Goal: Information Seeking & Learning: Learn about a topic

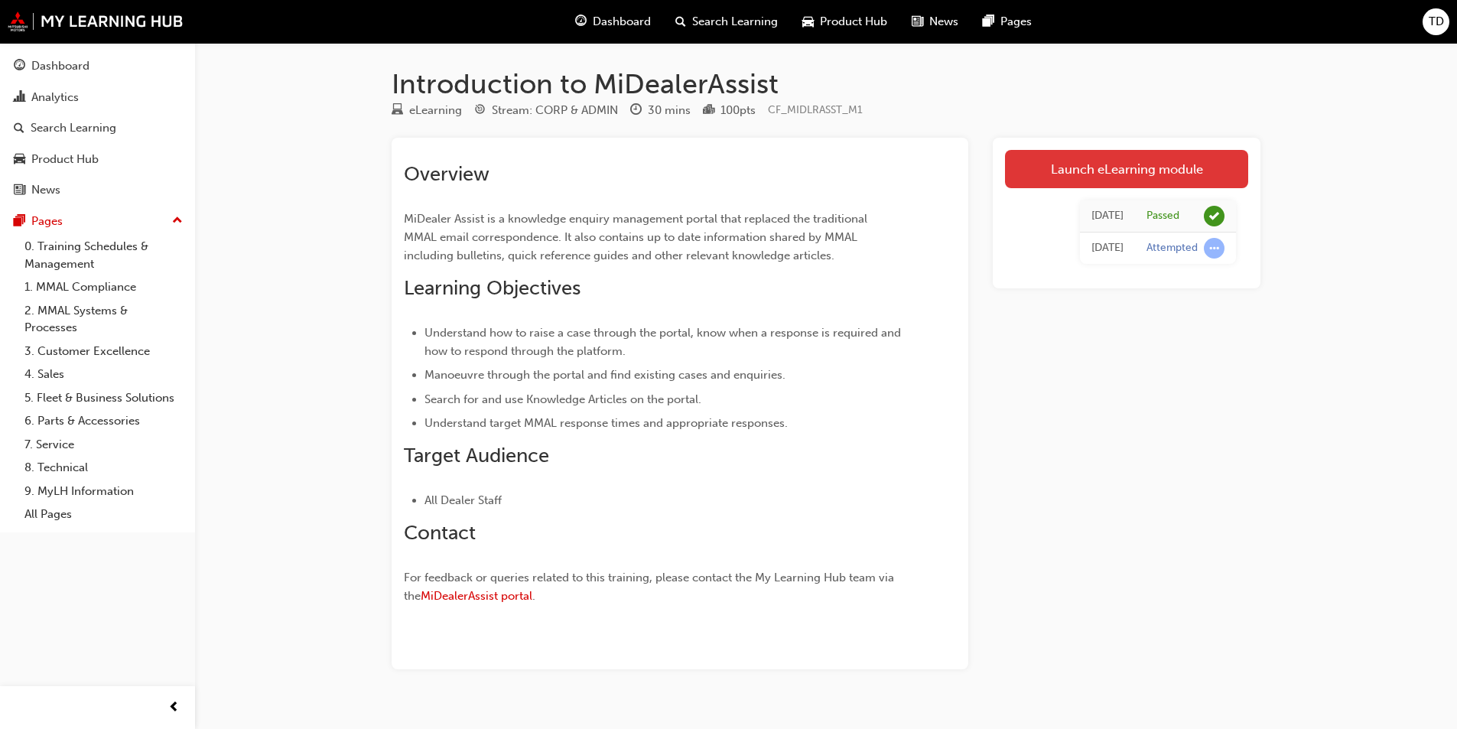
click at [1084, 171] on link "Launch eLearning module" at bounding box center [1126, 169] width 243 height 38
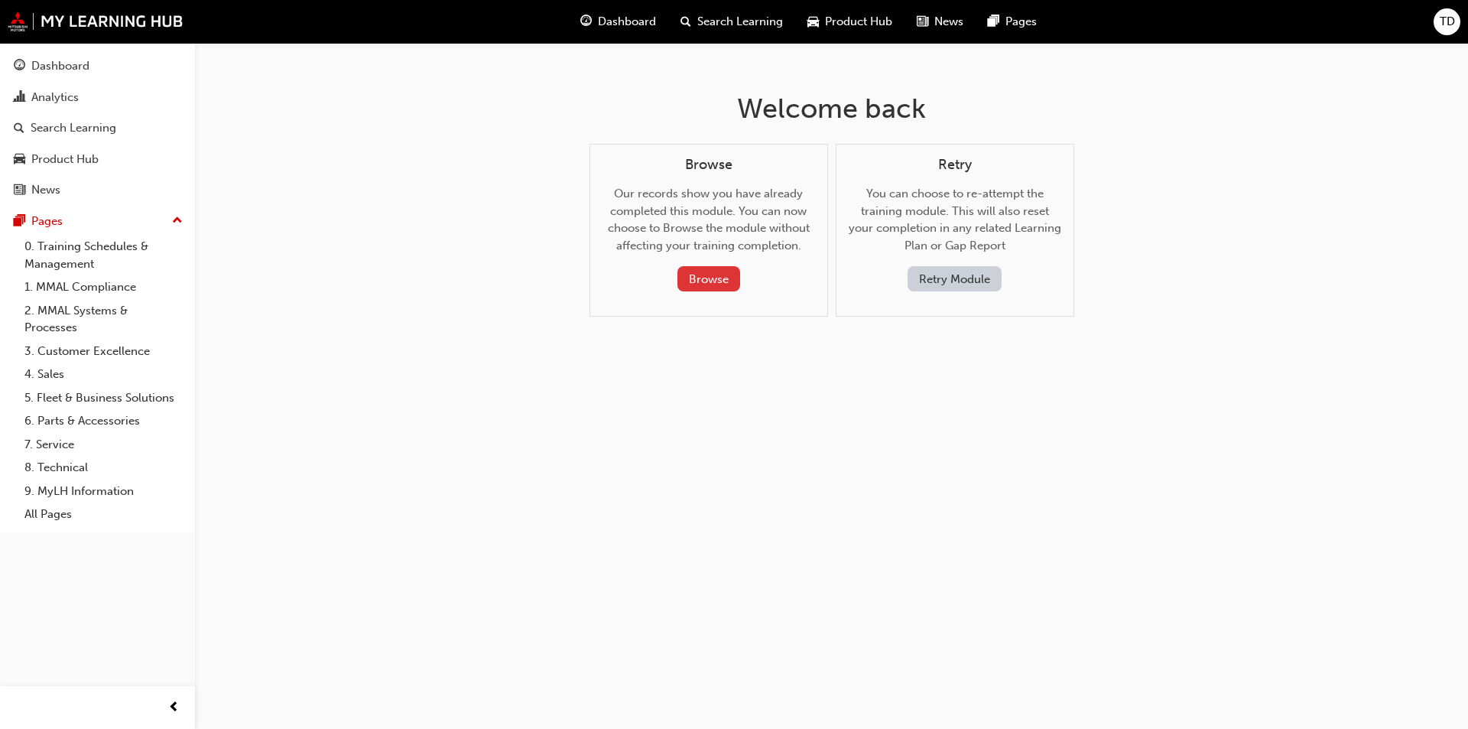
click at [717, 285] on button "Browse" at bounding box center [708, 278] width 63 height 25
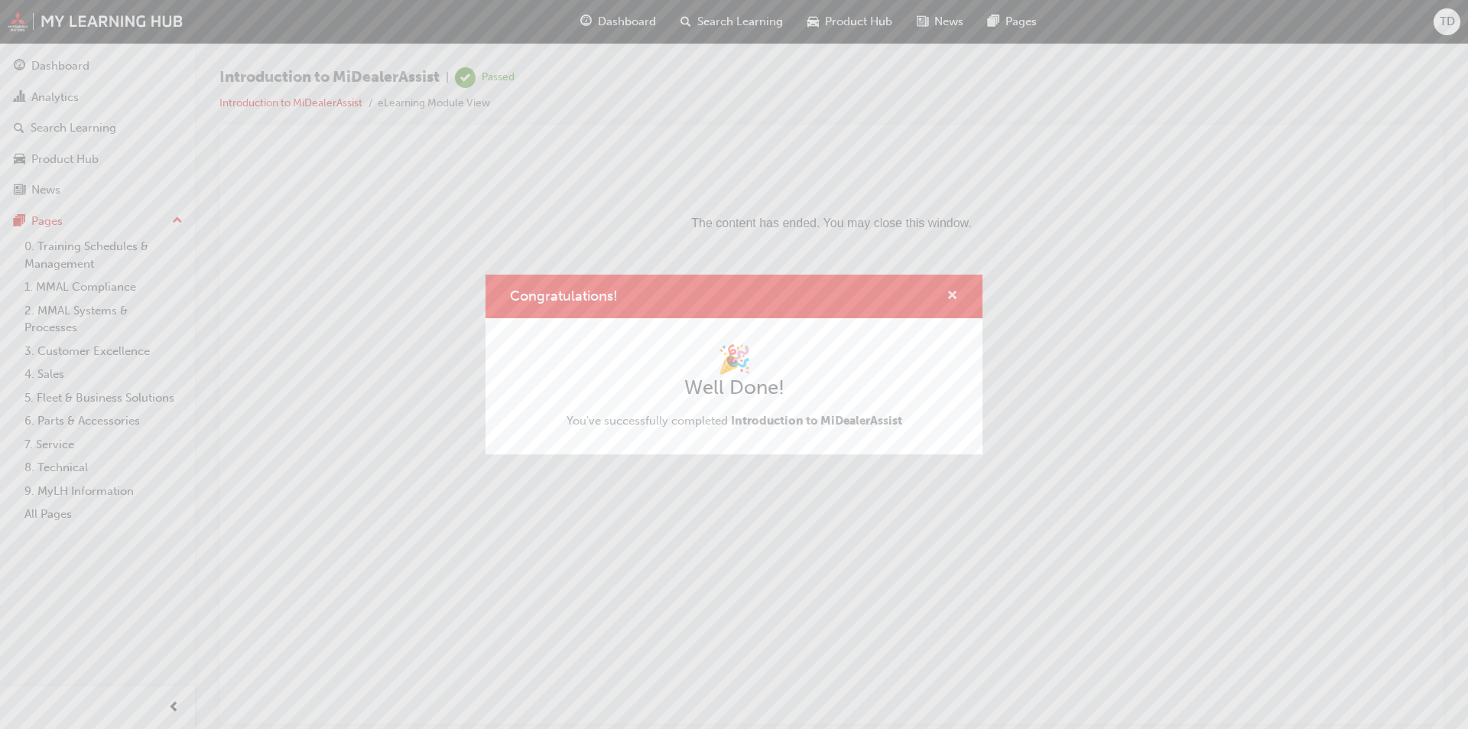
click at [953, 294] on span "cross-icon" at bounding box center [952, 297] width 11 height 14
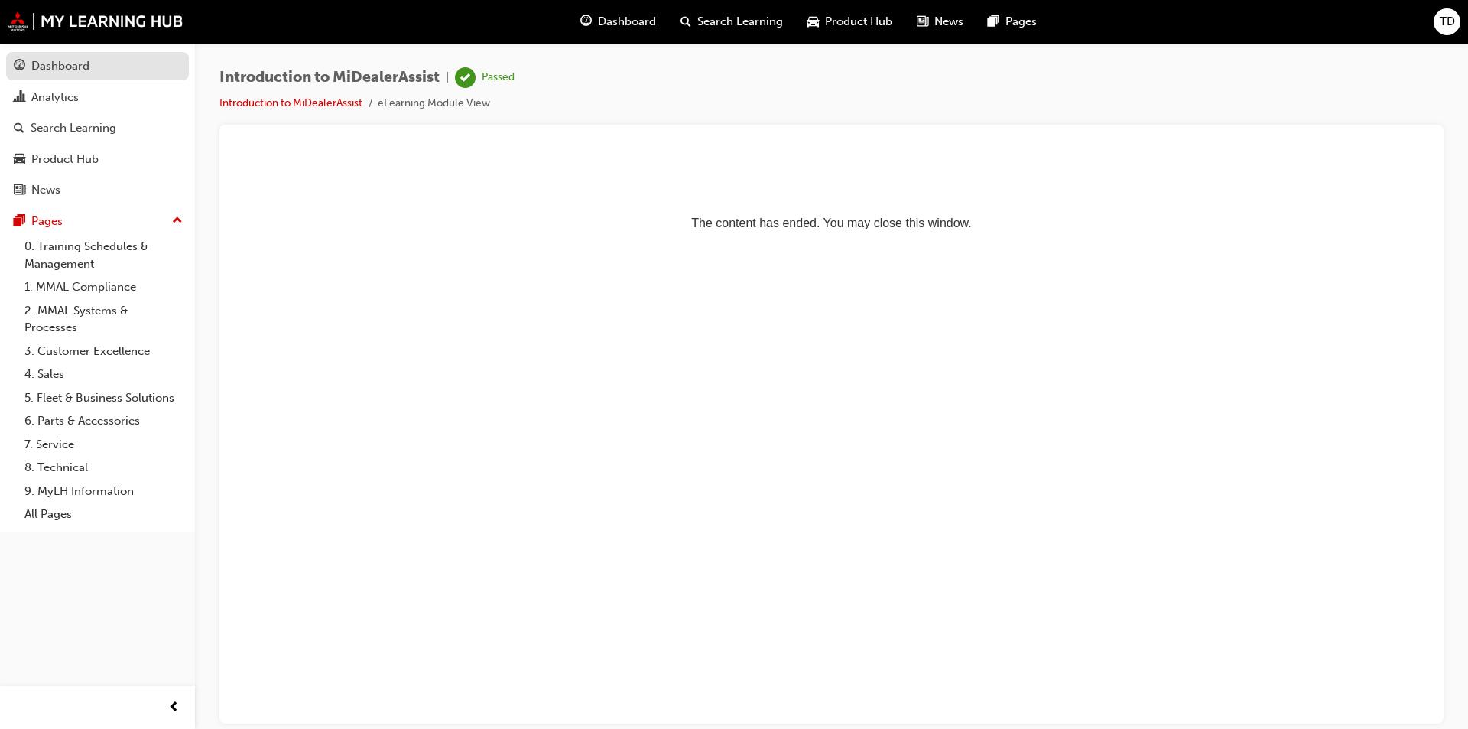
click at [40, 59] on div "Dashboard" at bounding box center [60, 66] width 58 height 18
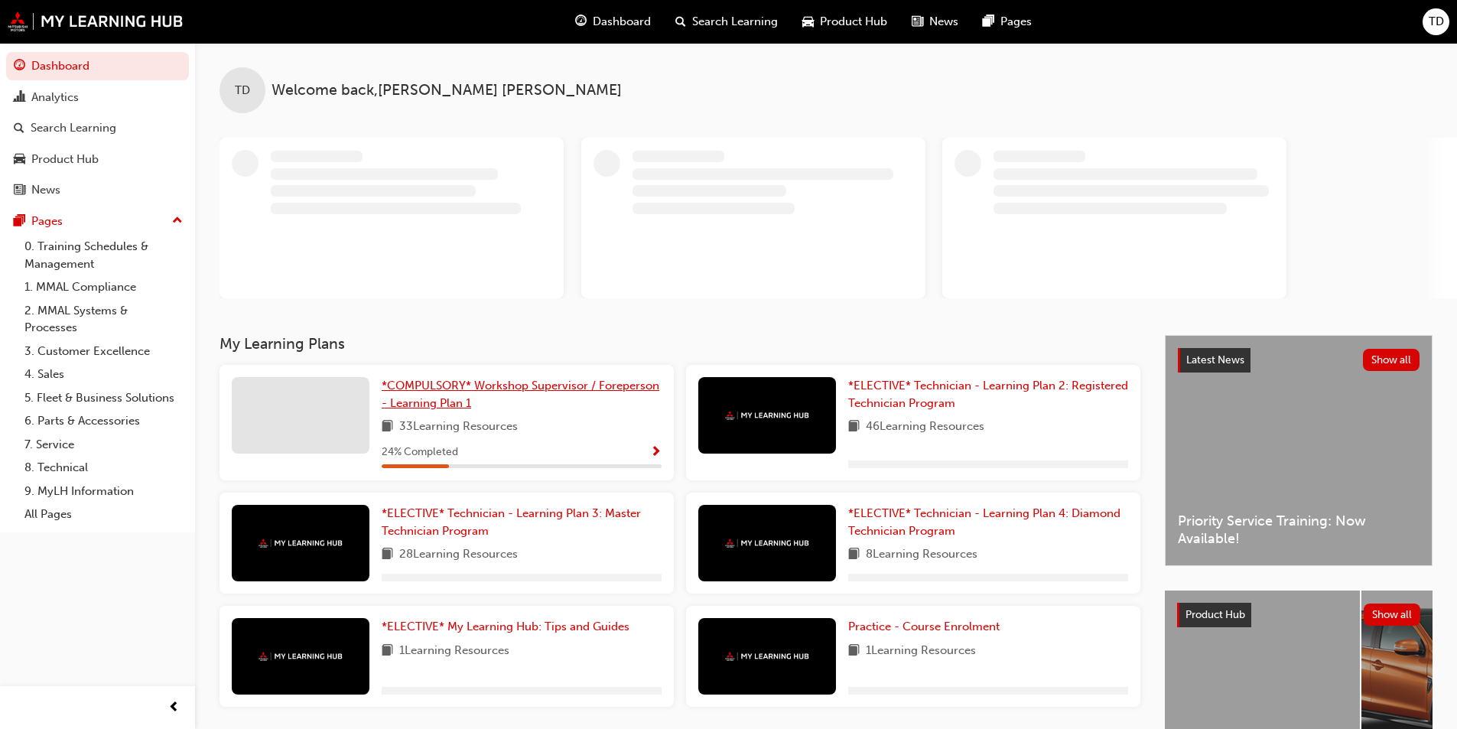
click at [431, 392] on link "*COMPULSORY* Workshop Supervisor / Foreperson - Learning Plan 1" at bounding box center [522, 394] width 280 height 34
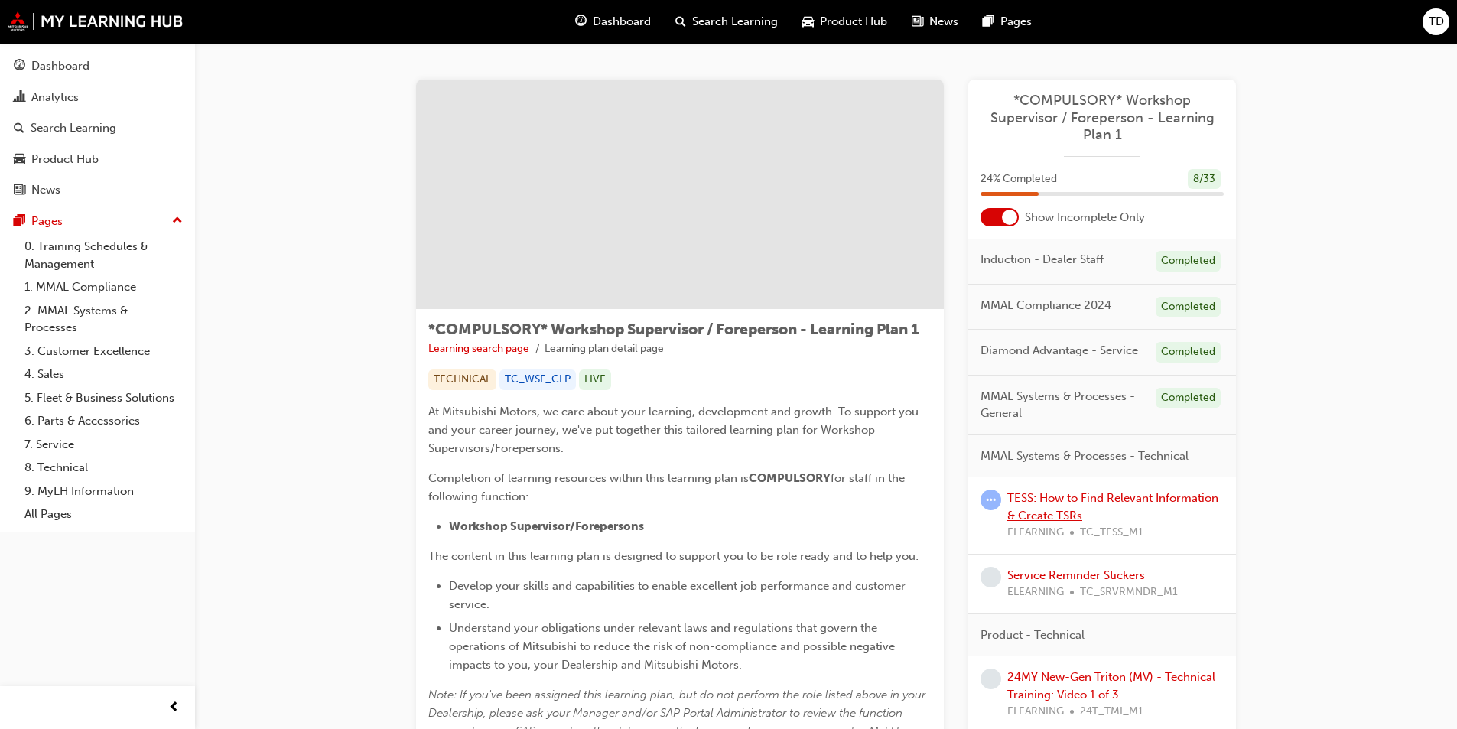
click at [1047, 498] on link "TESS: How to Find Relevant Information & Create TSRs" at bounding box center [1112, 506] width 211 height 31
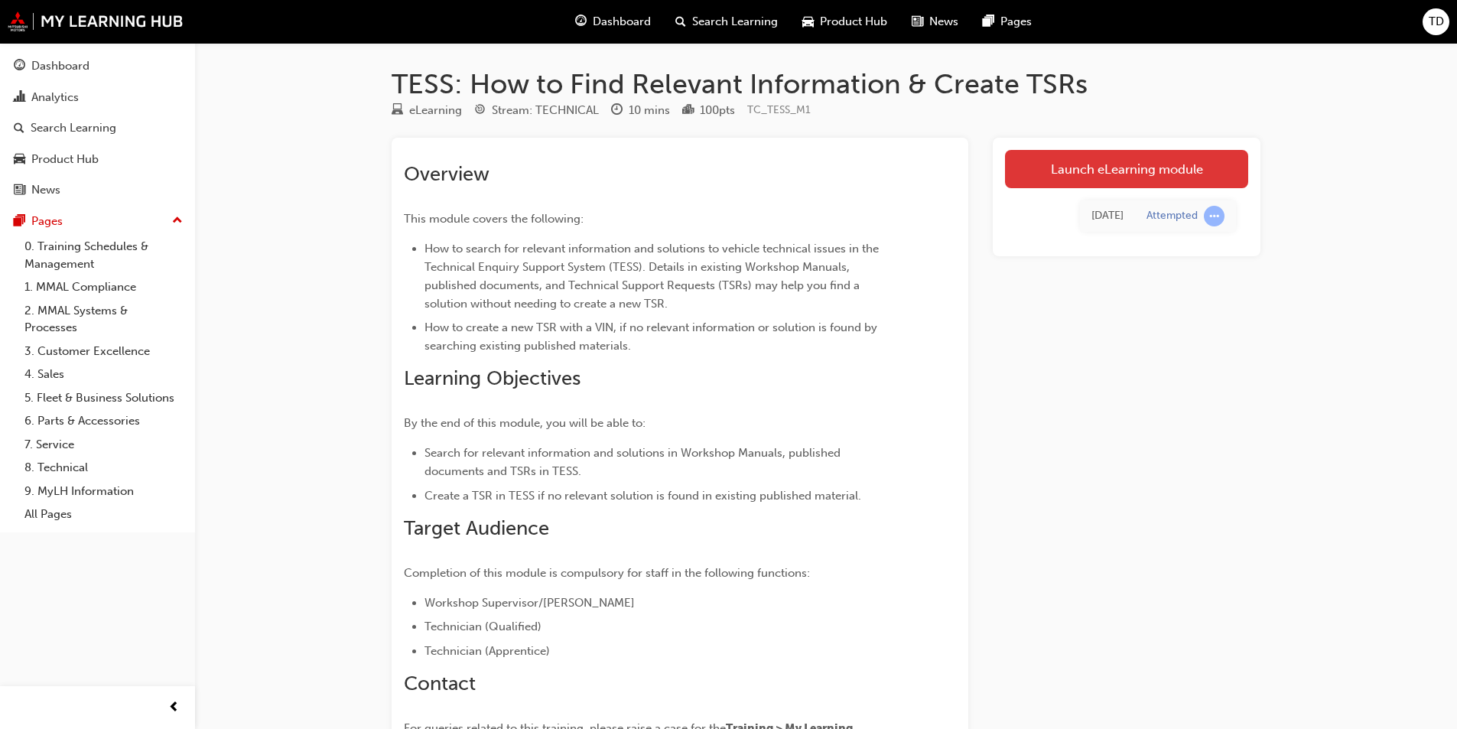
click at [1048, 172] on link "Launch eLearning module" at bounding box center [1126, 169] width 243 height 38
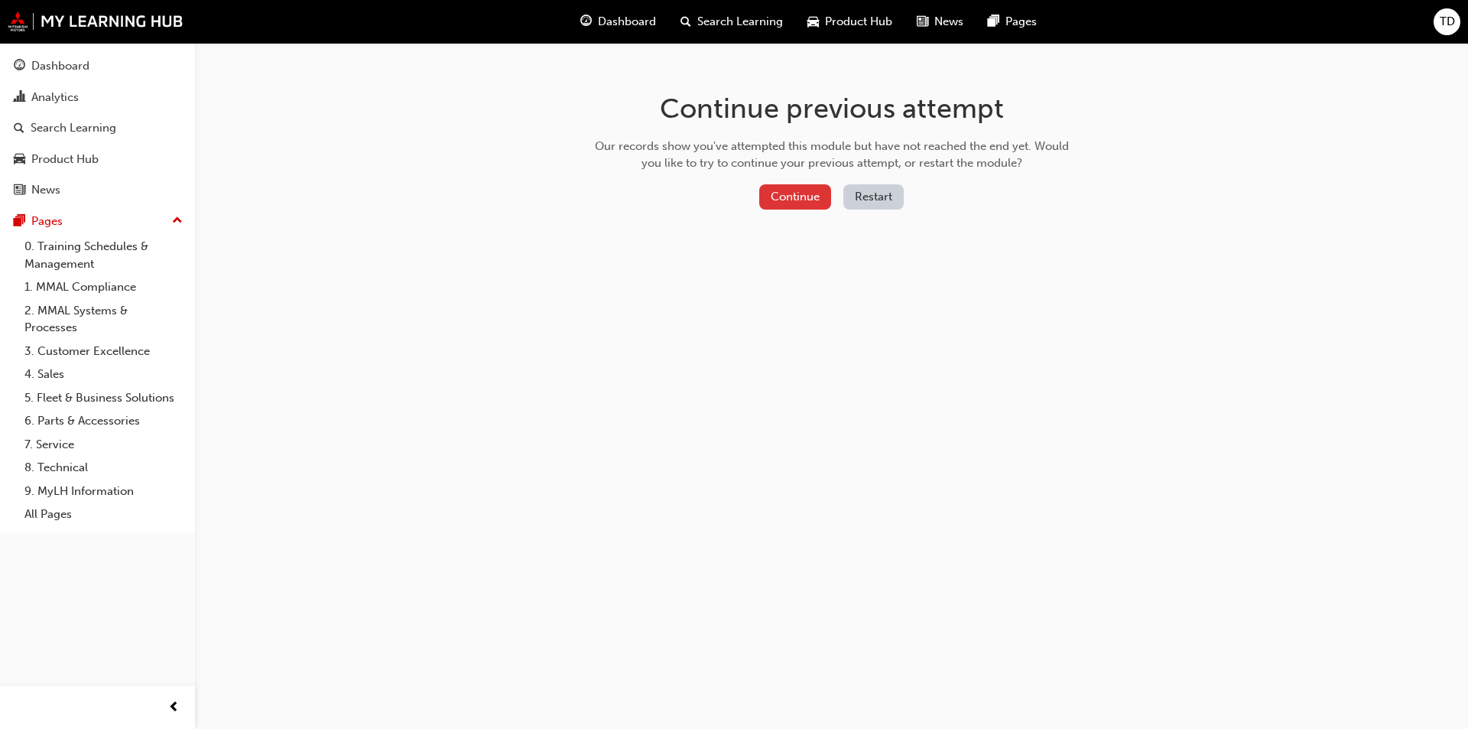
click at [820, 186] on button "Continue" at bounding box center [795, 196] width 72 height 25
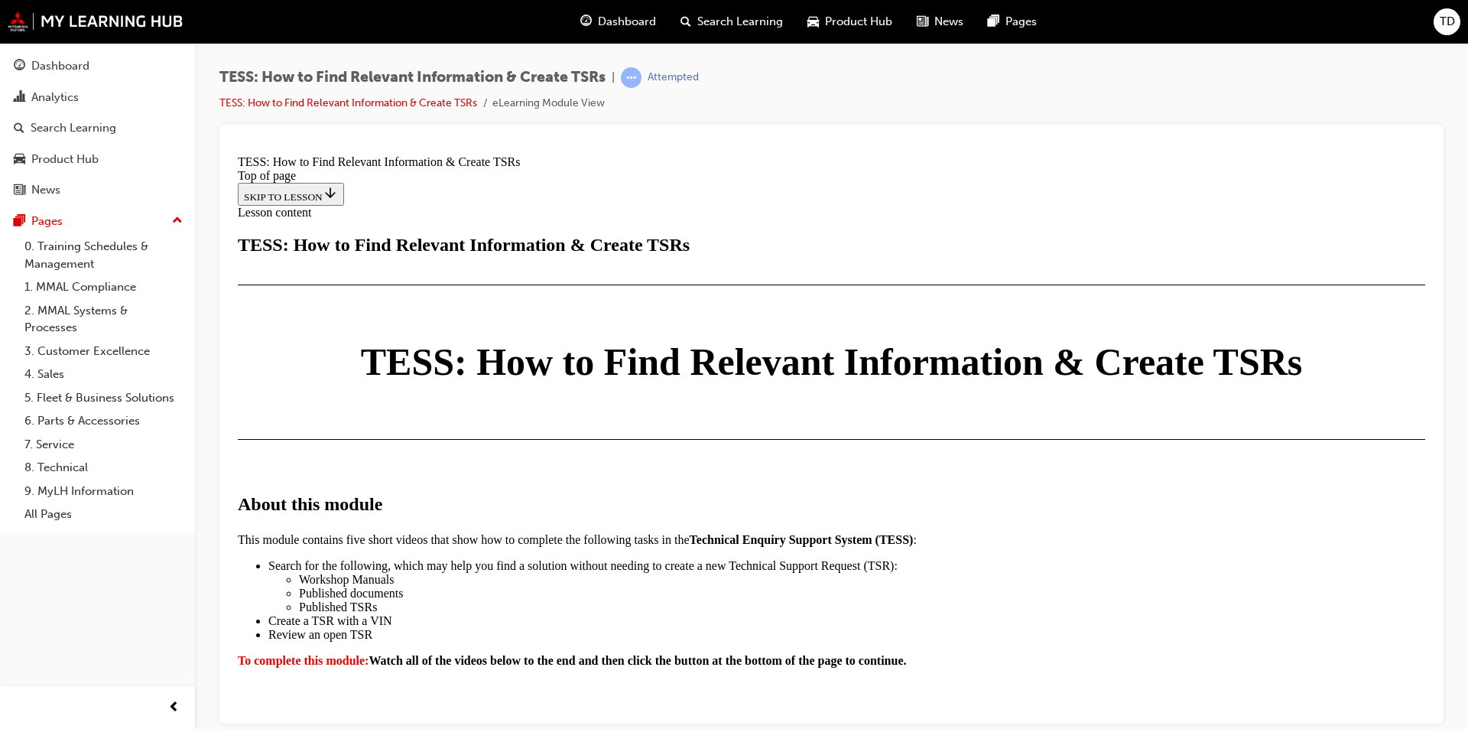
scroll to position [841, 0]
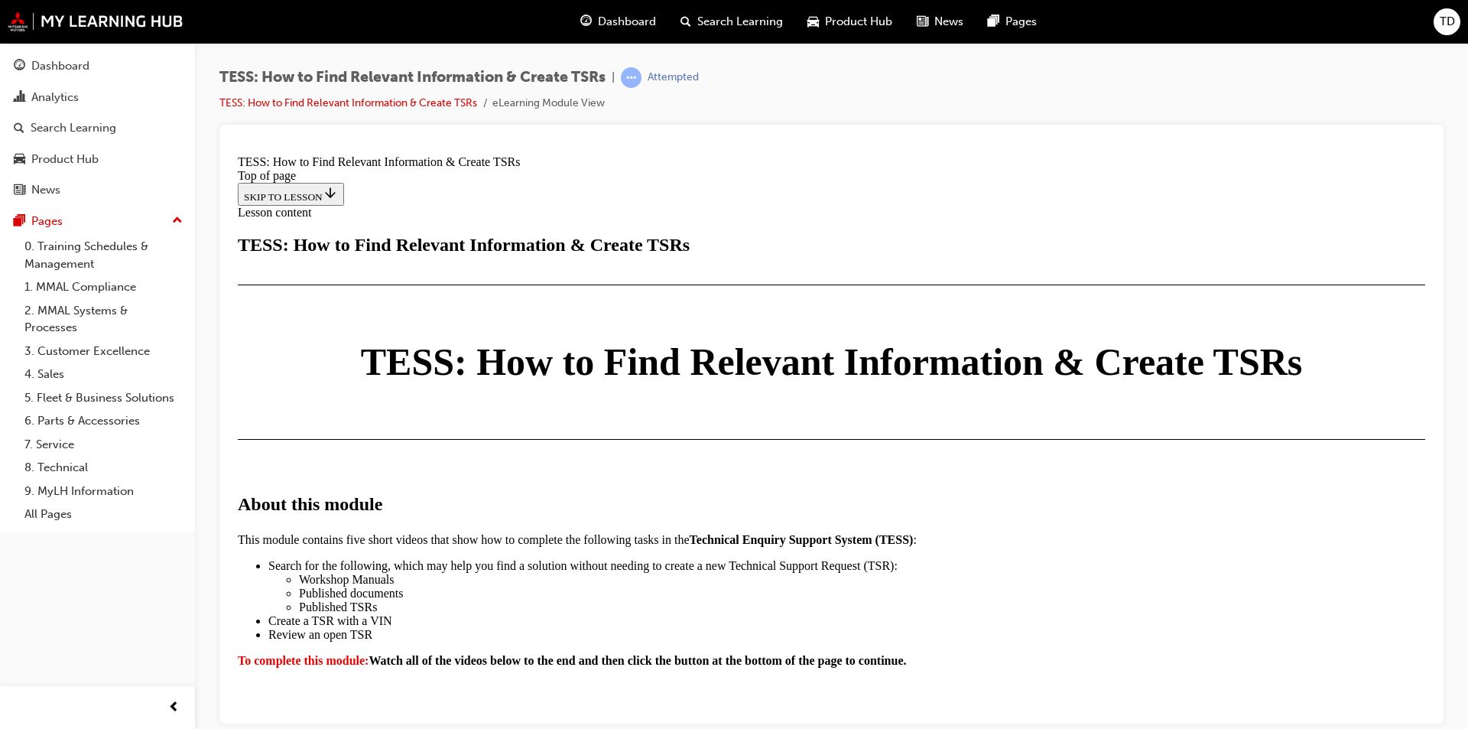
scroll to position [3134, 0]
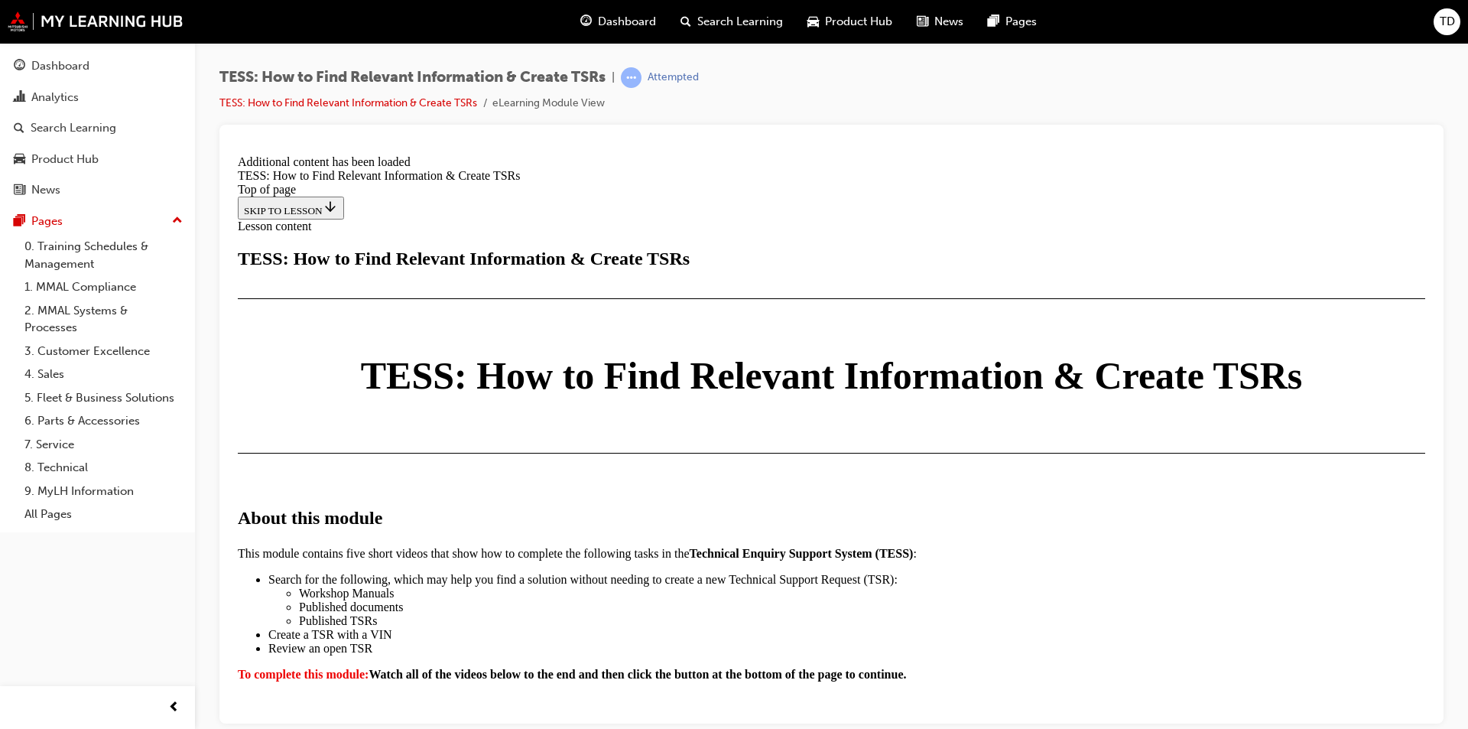
scroll to position [3946, 0]
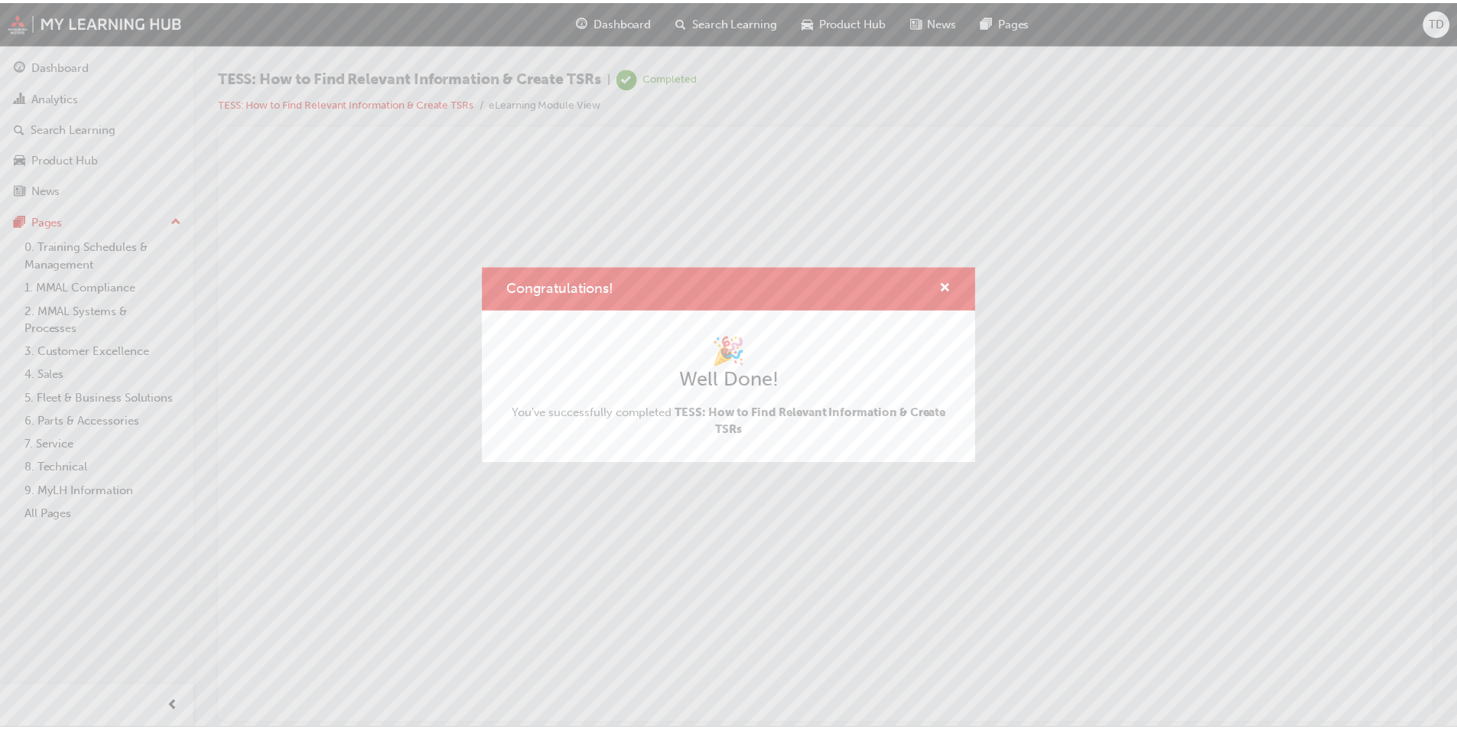
scroll to position [0, 0]
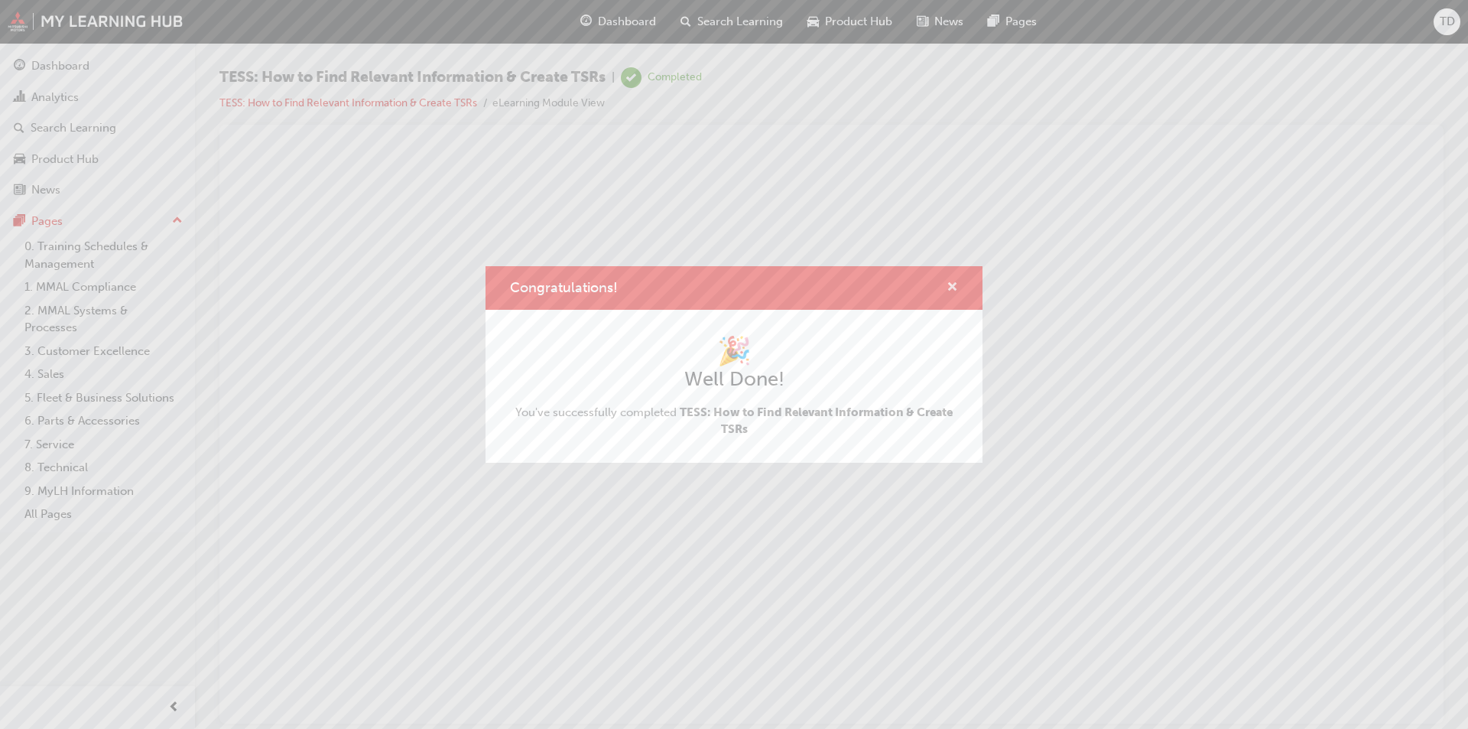
drag, startPoint x: 948, startPoint y: 281, endPoint x: 721, endPoint y: 145, distance: 264.8
click at [948, 281] on span "cross-icon" at bounding box center [952, 288] width 11 height 14
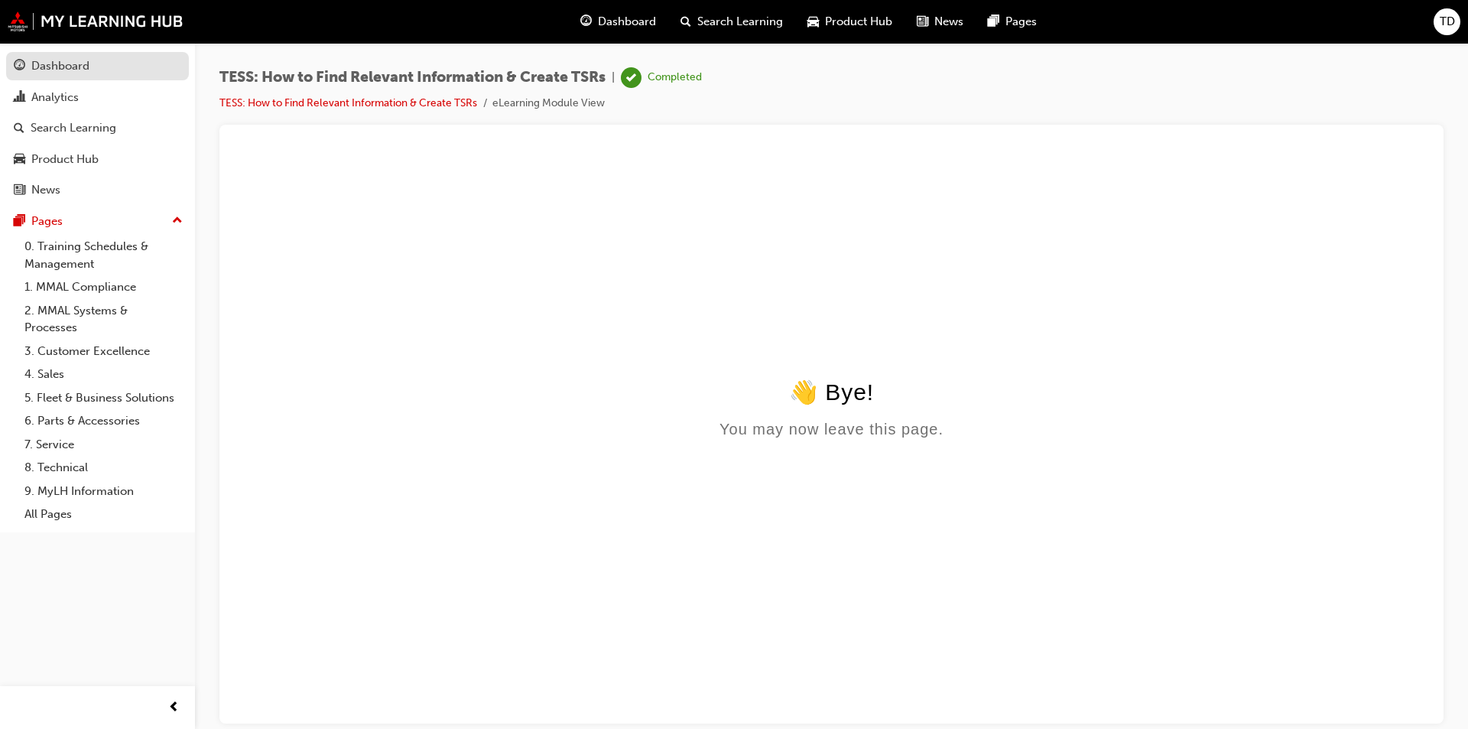
click at [76, 67] on div "Dashboard" at bounding box center [60, 66] width 58 height 18
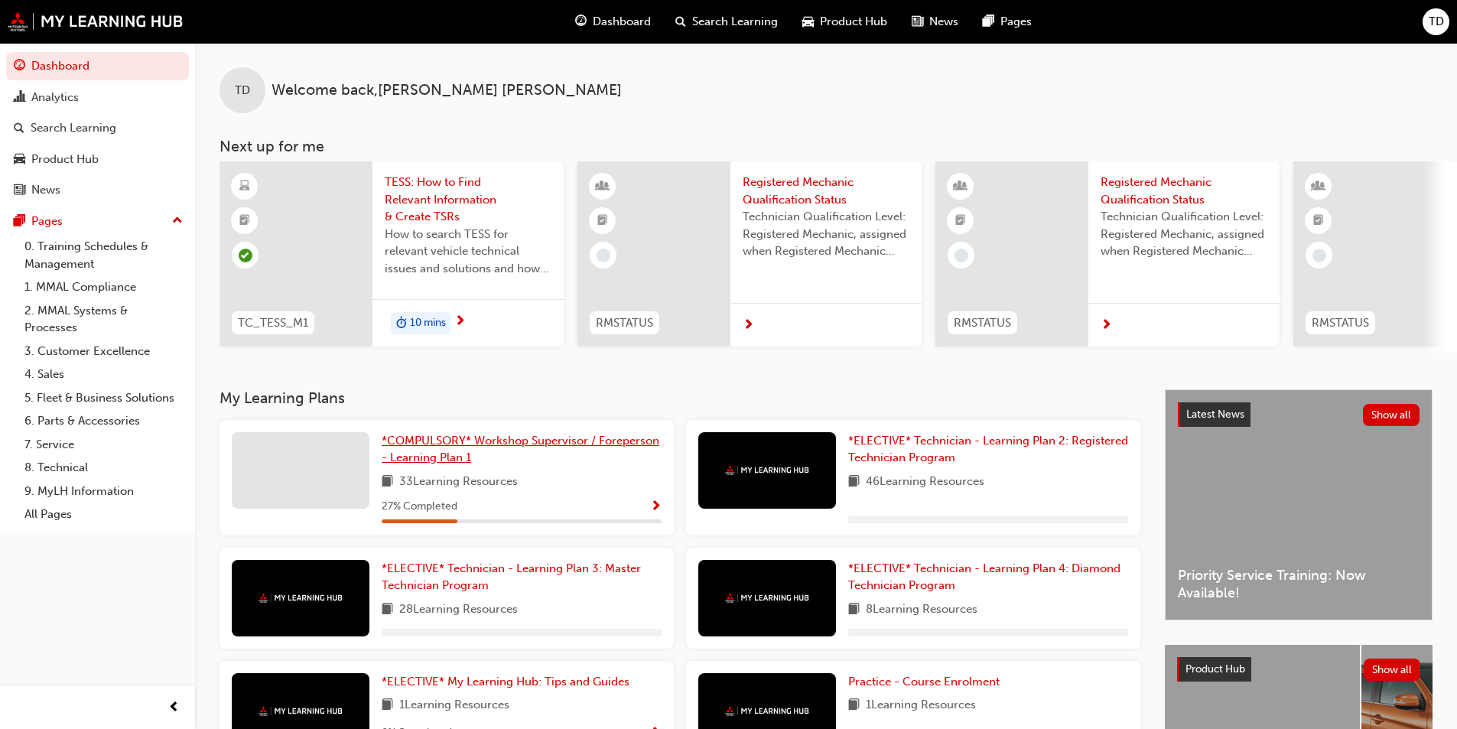
click at [486, 447] on span "*COMPULSORY* Workshop Supervisor / Foreperson - Learning Plan 1" at bounding box center [521, 449] width 278 height 31
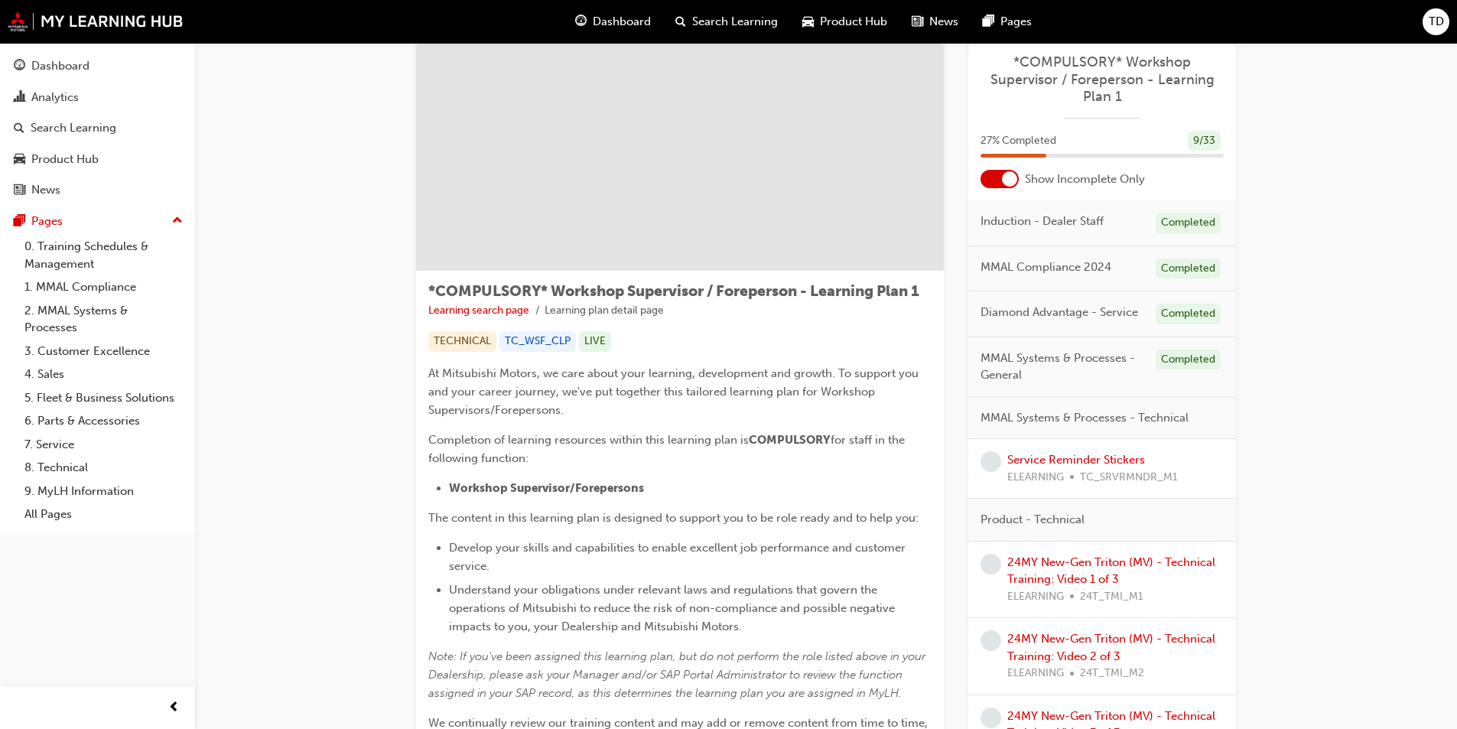
scroll to position [76, 0]
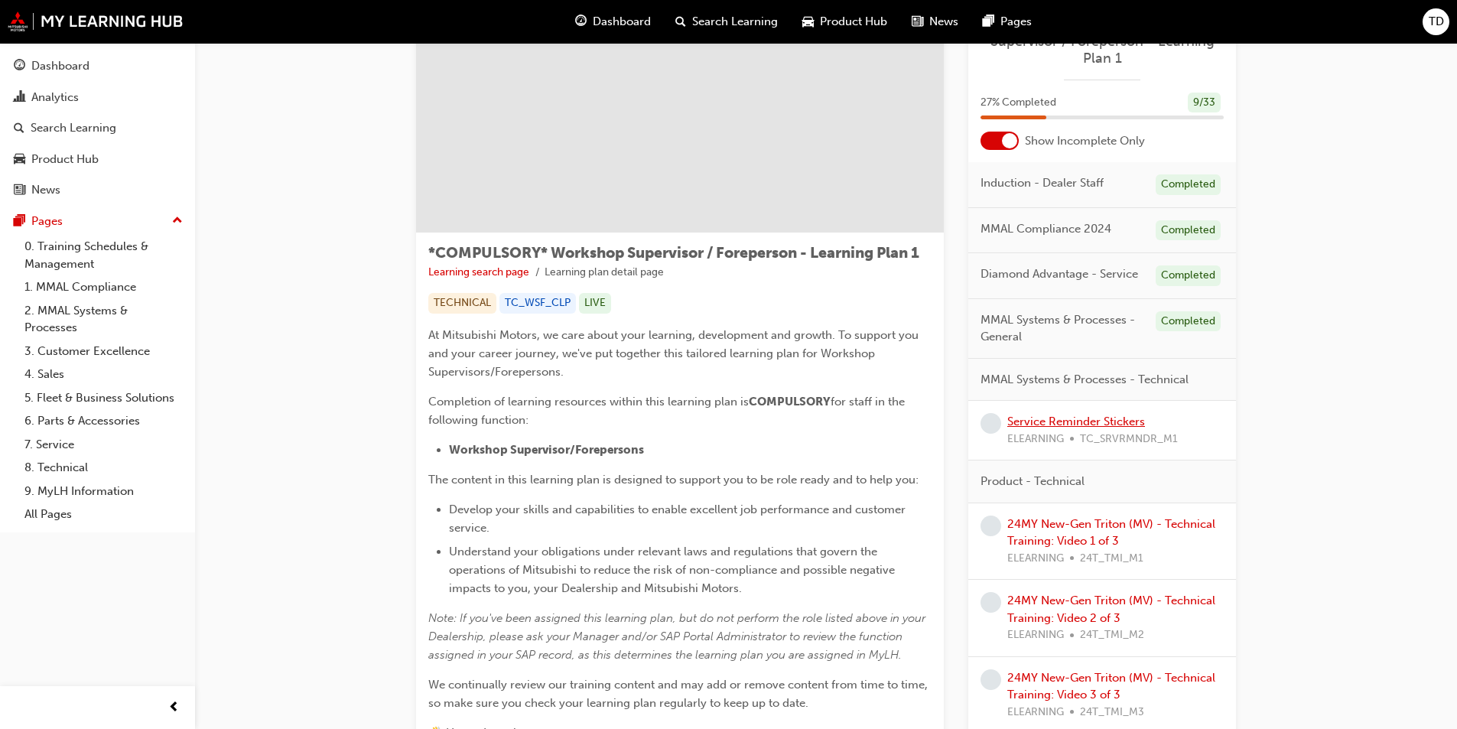
click at [1068, 424] on link "Service Reminder Stickers" at bounding box center [1076, 421] width 138 height 14
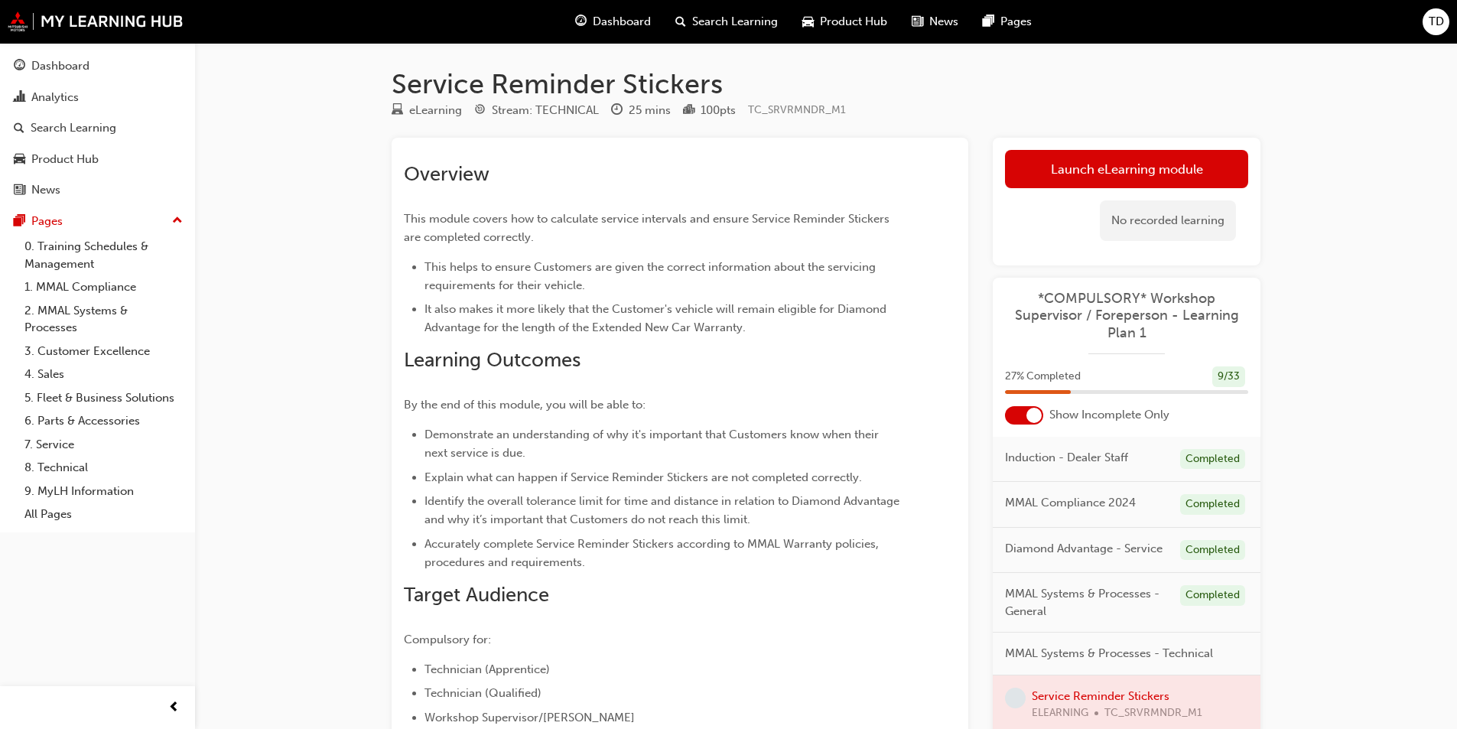
click at [1117, 149] on div "Launch eLearning module Learning Plan No recorded learning" at bounding box center [1127, 202] width 268 height 128
click at [1116, 165] on link "Launch eLearning module" at bounding box center [1126, 169] width 243 height 38
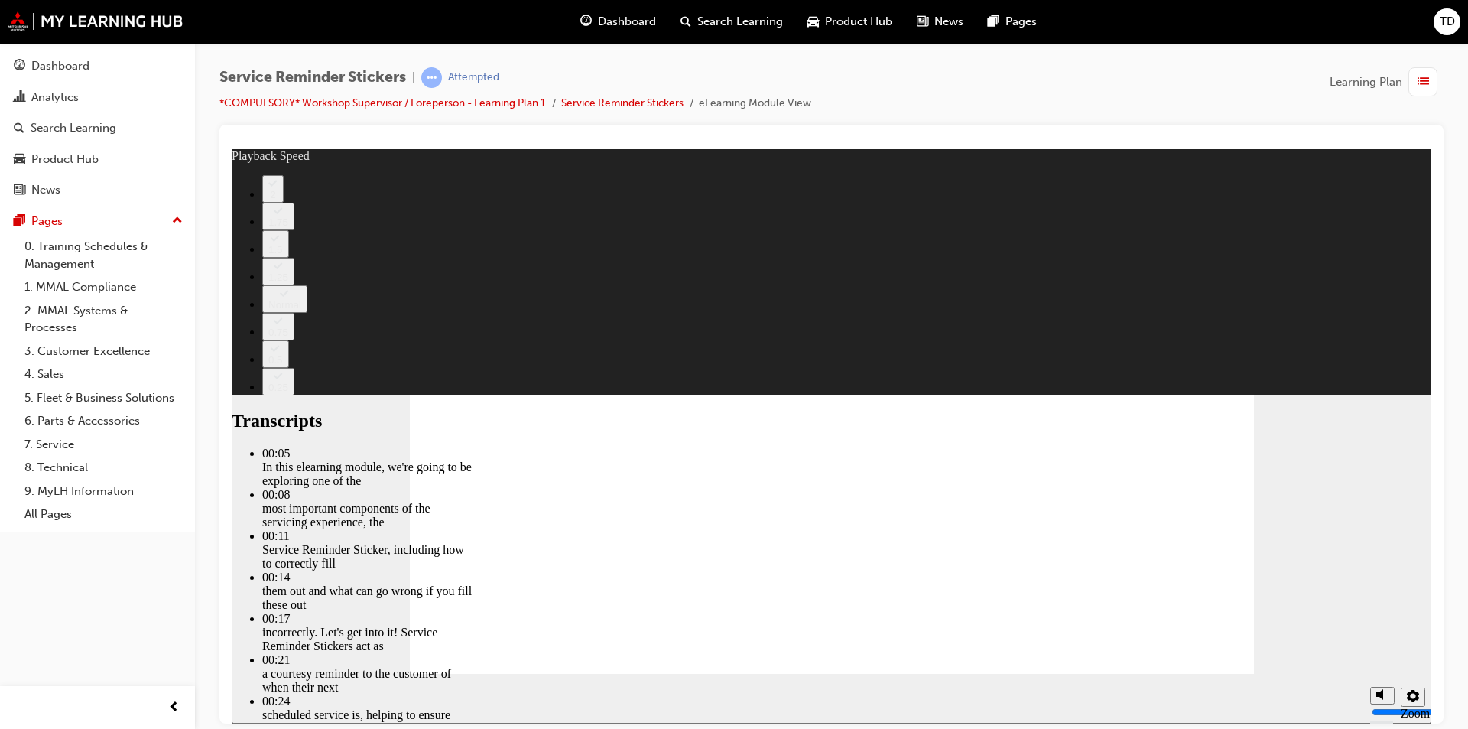
type input "98"
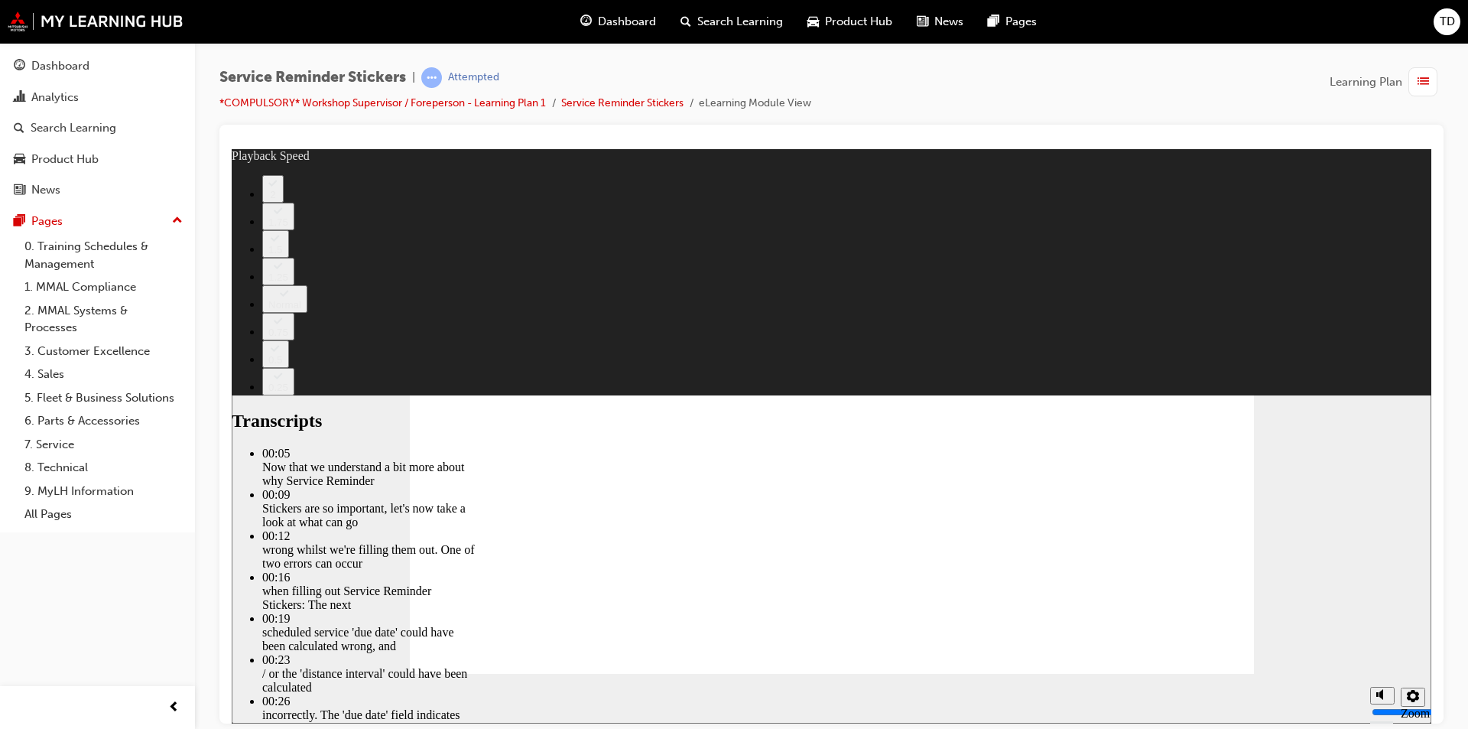
type input "135"
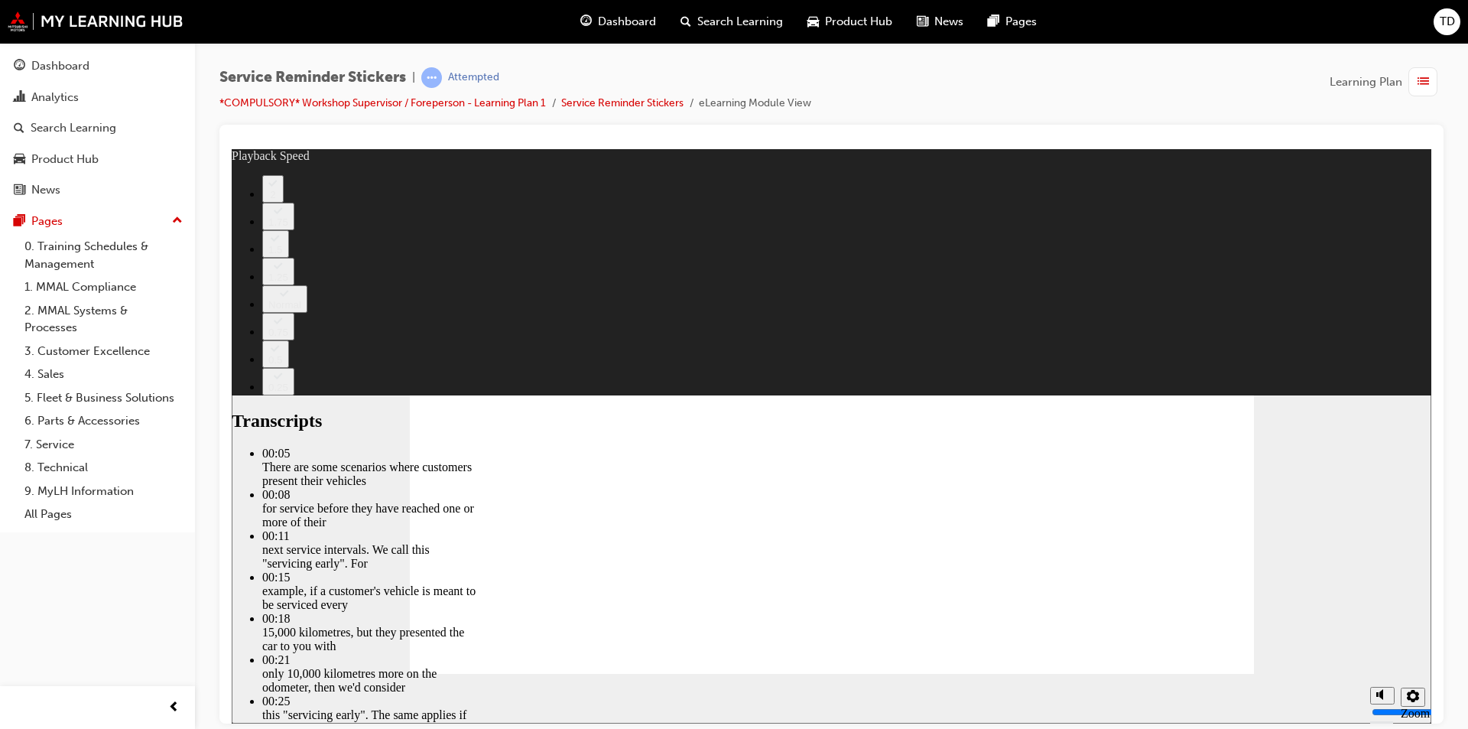
type input "4"
type input "166"
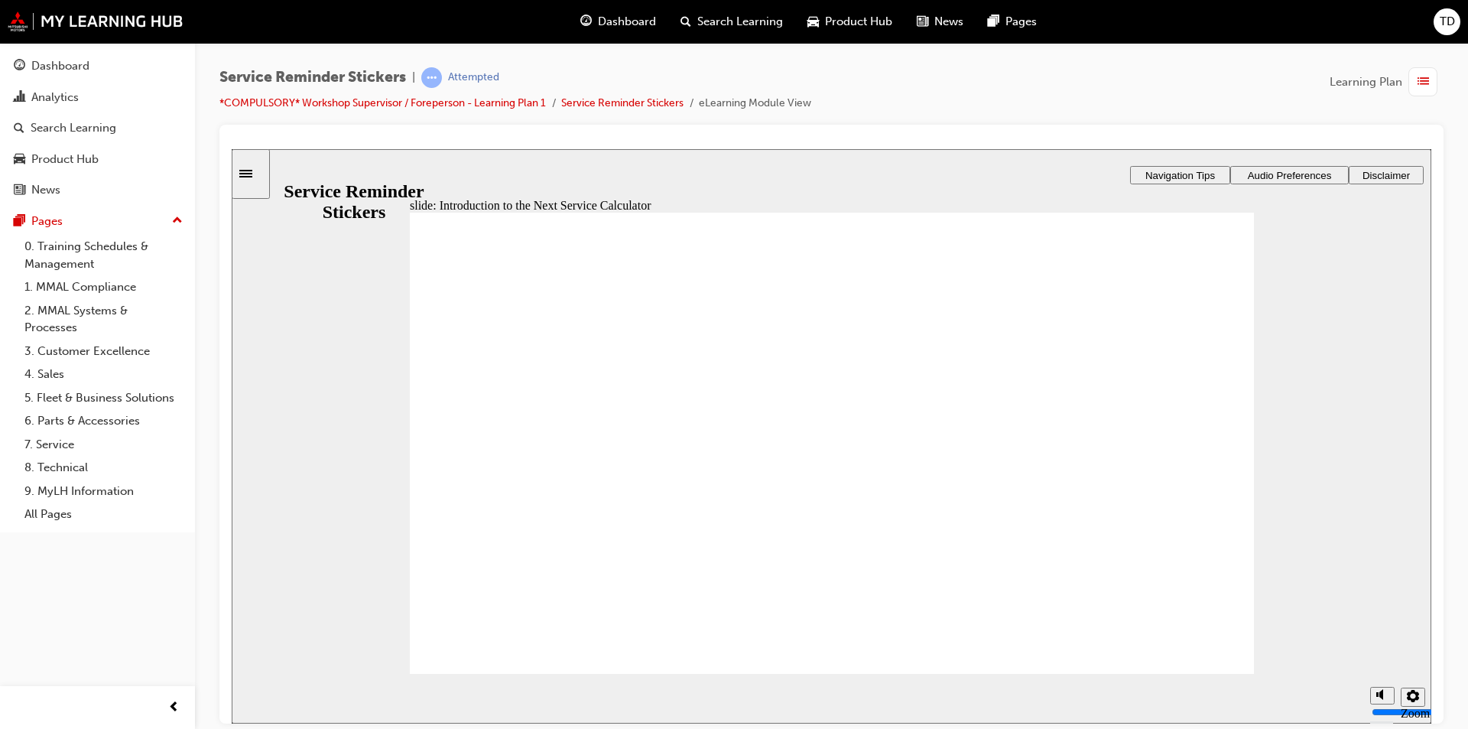
drag, startPoint x: 527, startPoint y: 590, endPoint x: 1083, endPoint y: 722, distance: 571.4
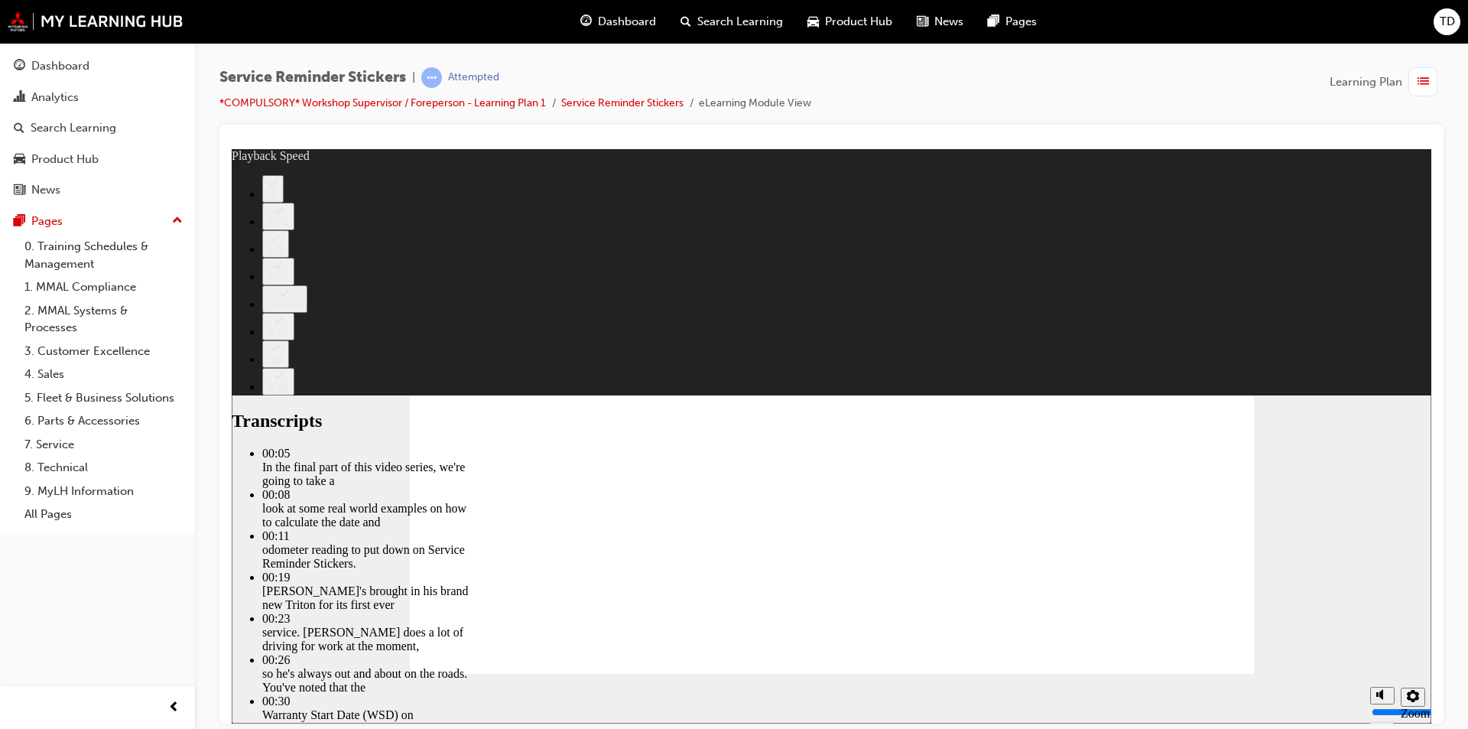
type input "199"
